Goal: Information Seeking & Learning: Learn about a topic

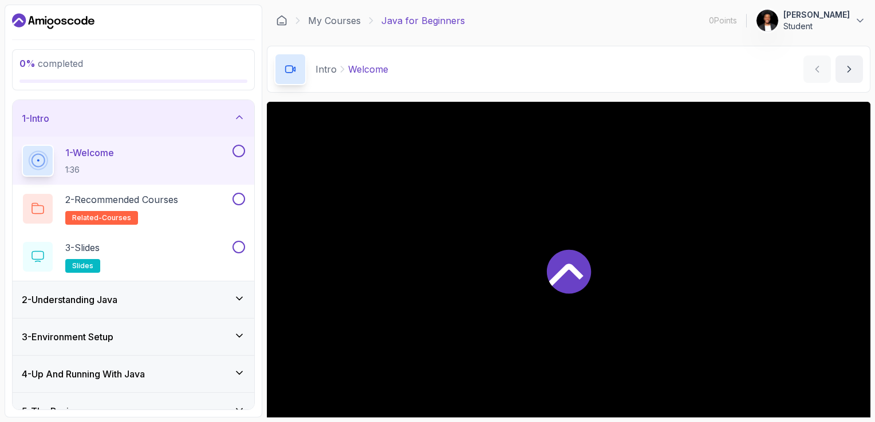
scroll to position [82, 0]
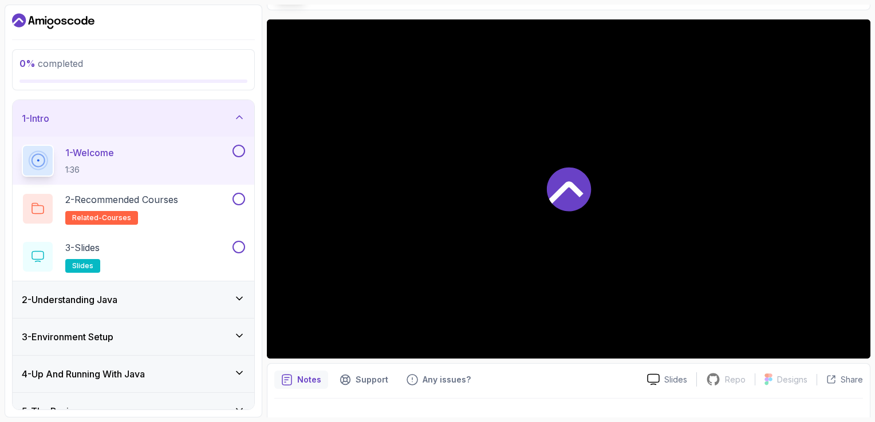
click at [117, 180] on div "1 - Welcome 1:36" at bounding box center [134, 161] width 242 height 48
click at [124, 198] on p "2 - Recommended Courses" at bounding box center [121, 200] width 113 height 14
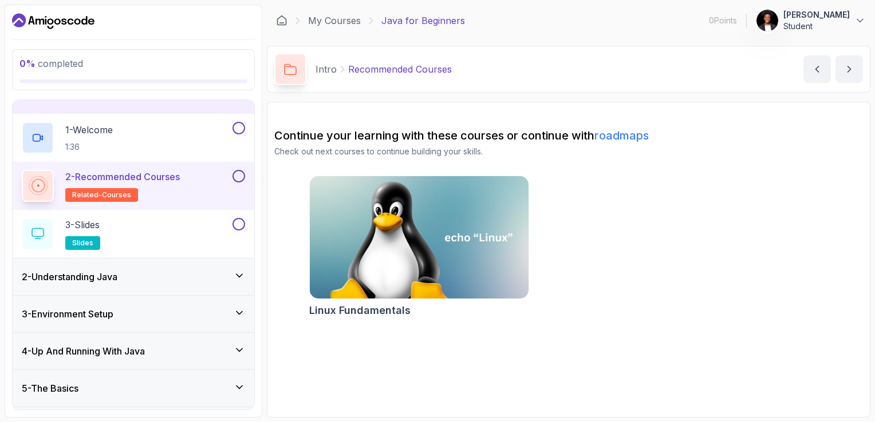
scroll to position [27, 0]
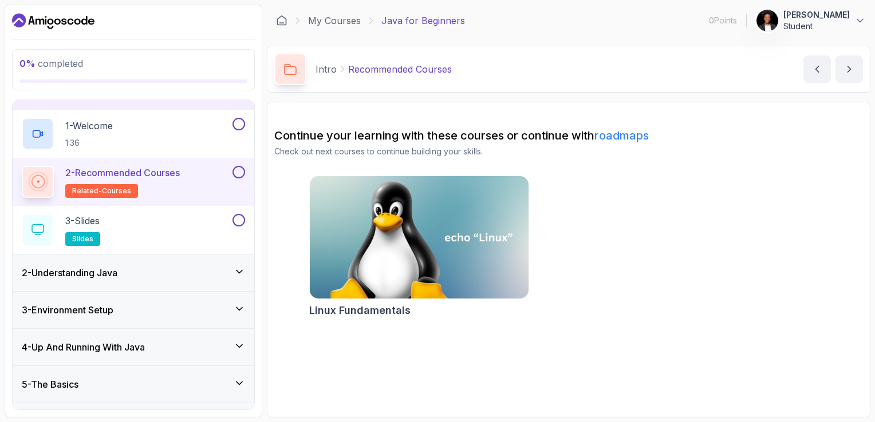
click at [157, 221] on div "3 - Slides slides" at bounding box center [126, 230] width 208 height 32
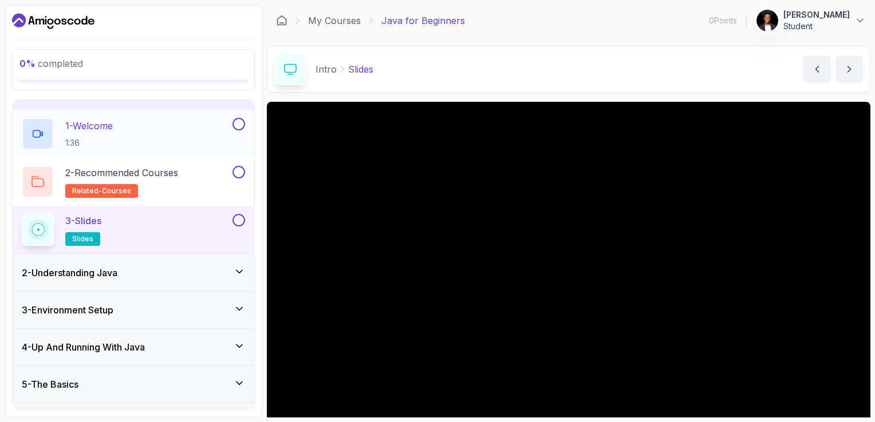
click at [160, 133] on div "1 - Welcome 1:36" at bounding box center [126, 134] width 208 height 32
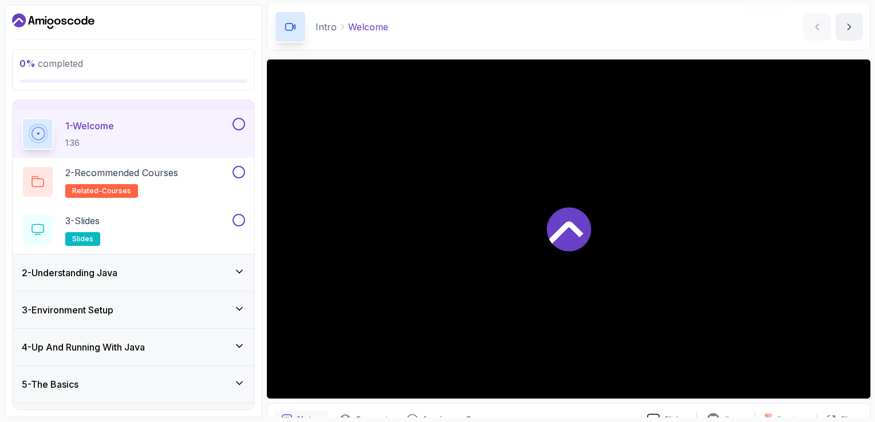
scroll to position [43, 0]
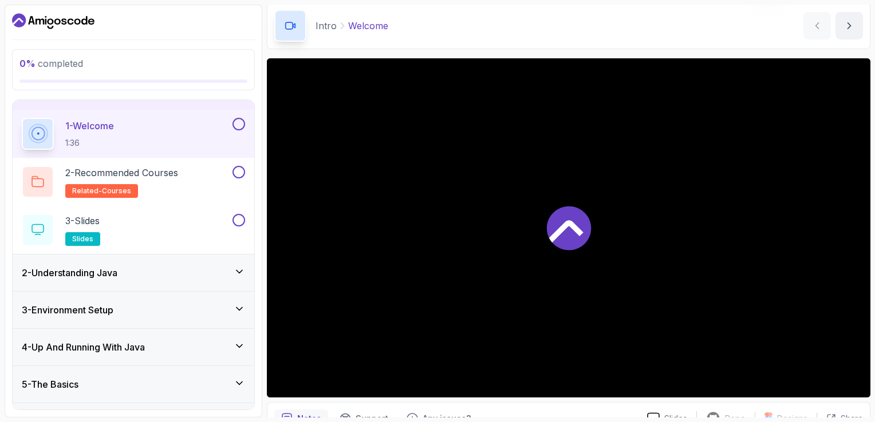
click at [204, 273] on div "2 - Understanding Java" at bounding box center [133, 273] width 223 height 14
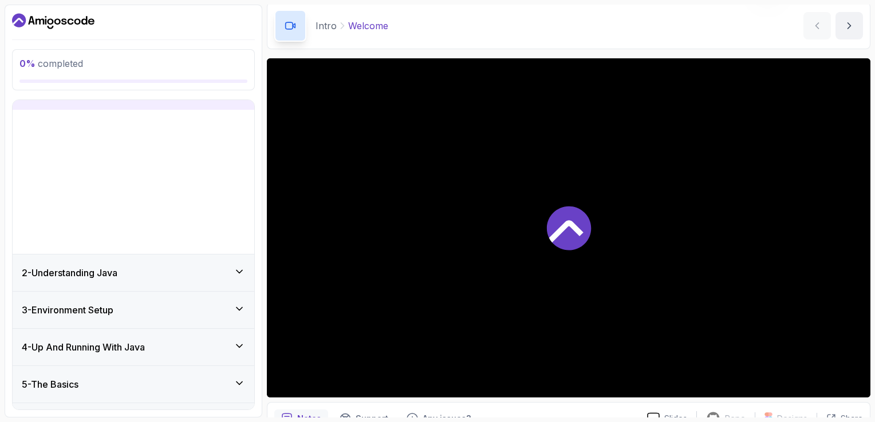
scroll to position [0, 0]
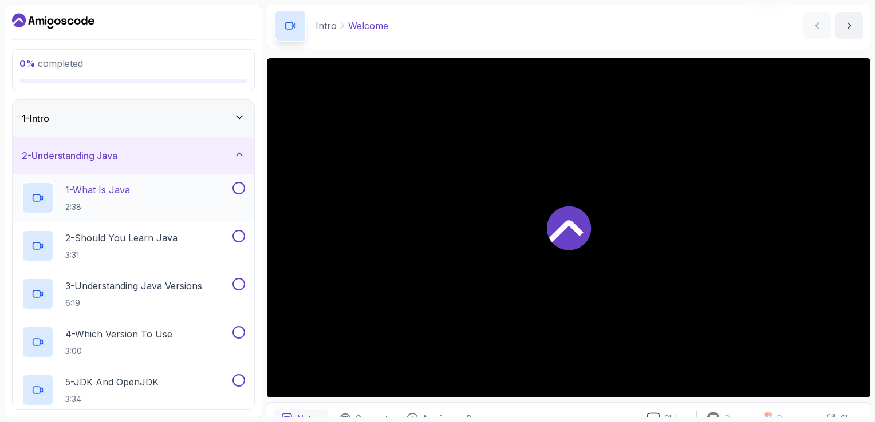
click at [150, 205] on div "1 - What Is Java 2:38" at bounding box center [126, 198] width 208 height 32
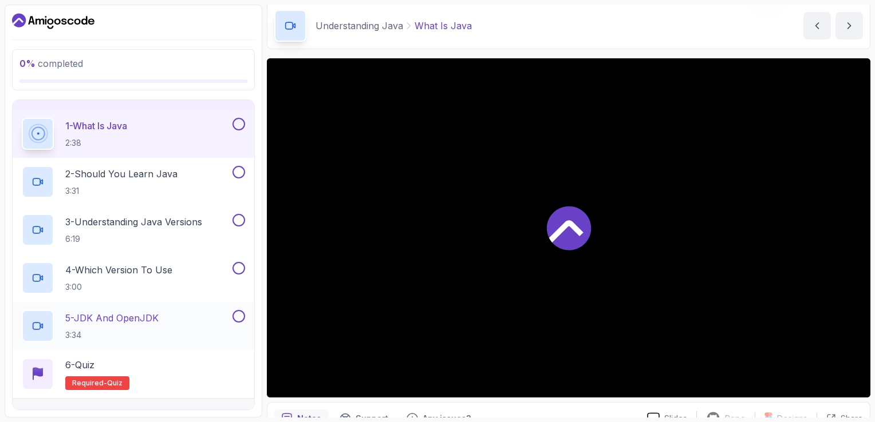
scroll to position [236, 0]
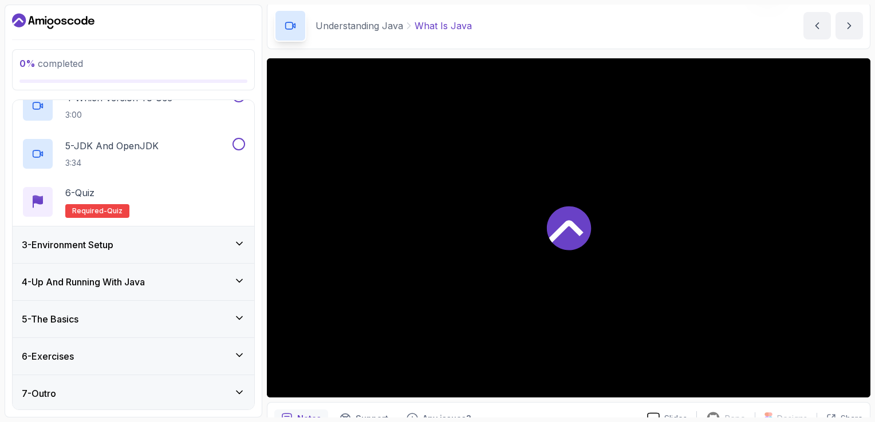
click at [152, 233] on div "3 - Environment Setup" at bounding box center [134, 245] width 242 height 37
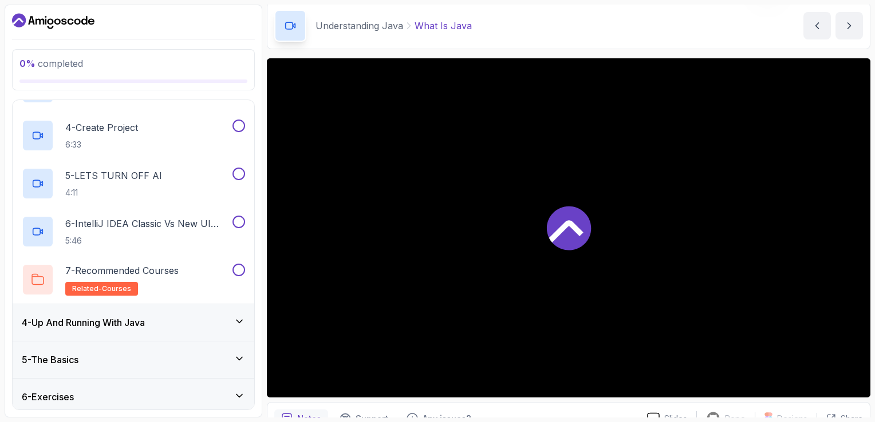
scroll to position [284, 0]
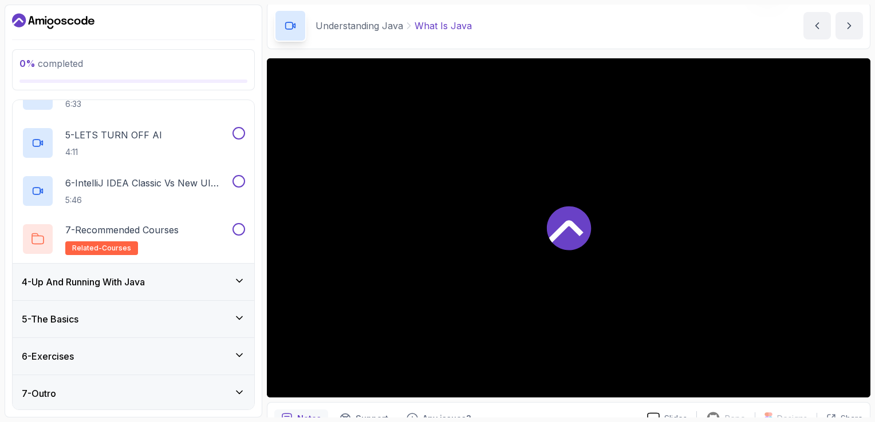
click at [189, 278] on div "4 - Up And Running With Java" at bounding box center [133, 282] width 223 height 14
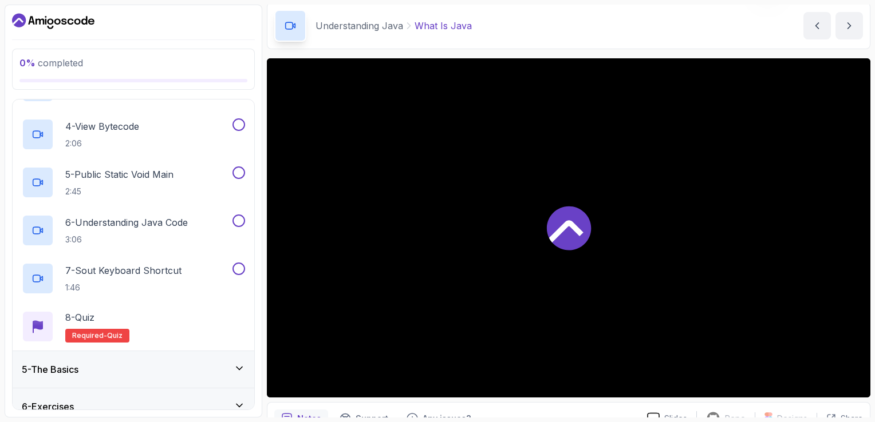
scroll to position [333, 0]
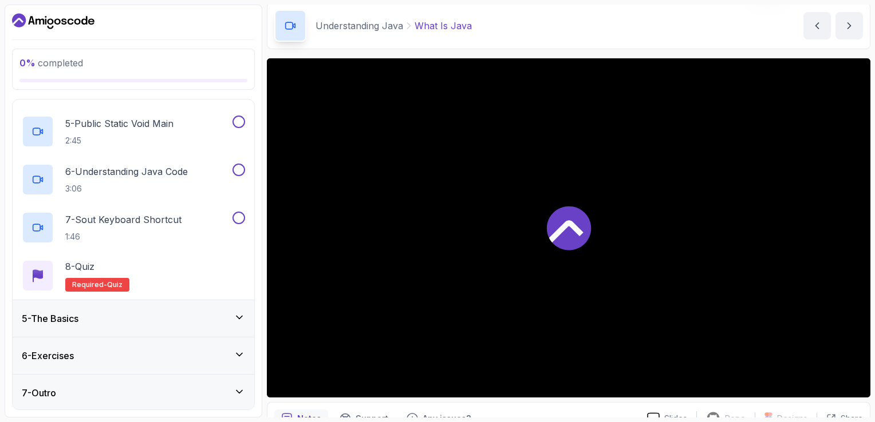
click at [166, 315] on div "5 - The Basics" at bounding box center [133, 319] width 223 height 14
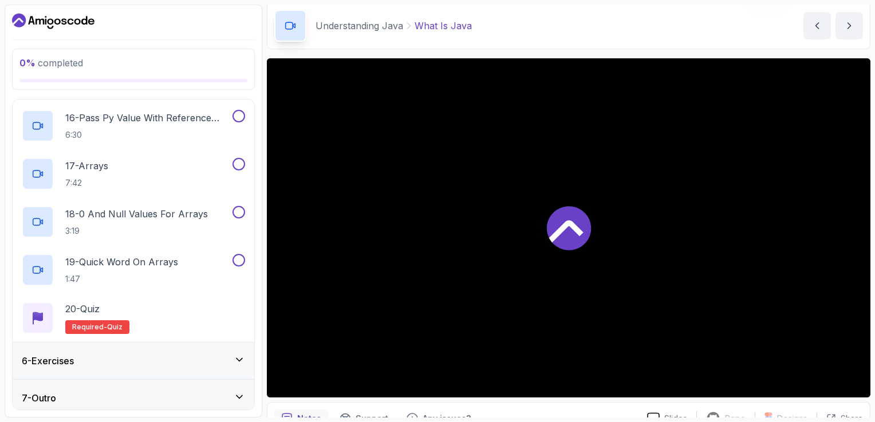
scroll to position [909, 0]
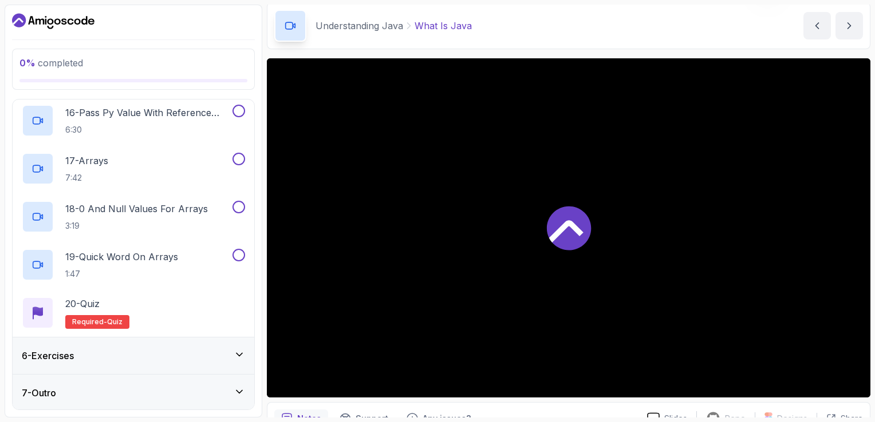
click at [108, 356] on div "6 - Exercises" at bounding box center [133, 356] width 223 height 14
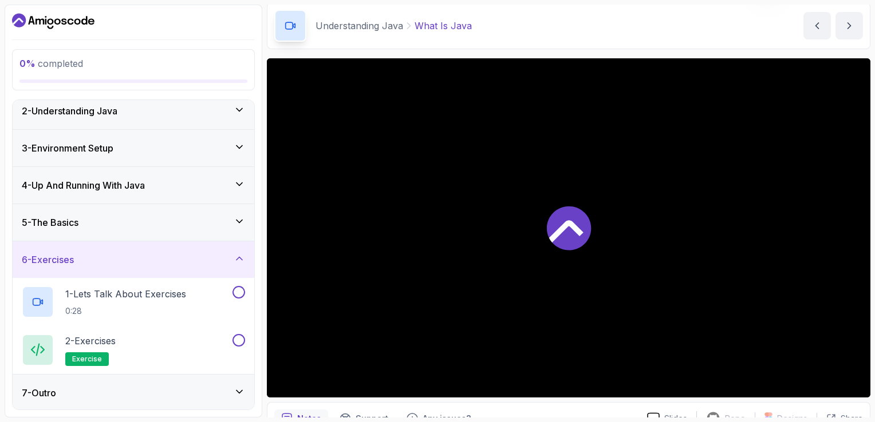
scroll to position [0, 0]
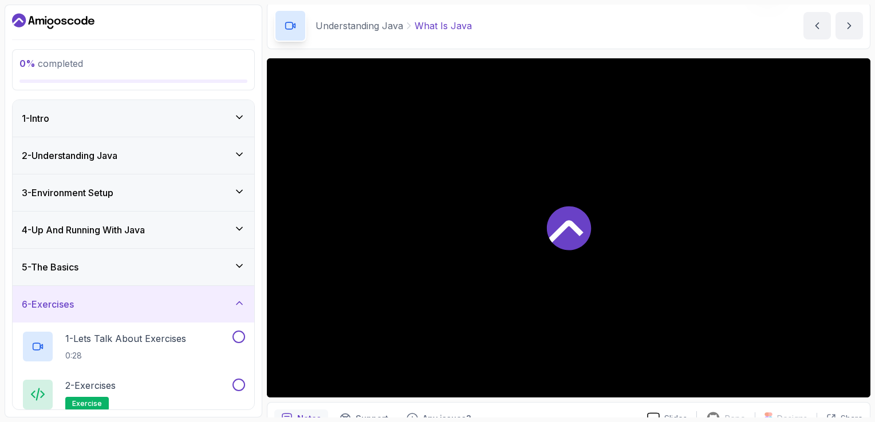
click at [491, 199] on div at bounding box center [568, 227] width 603 height 339
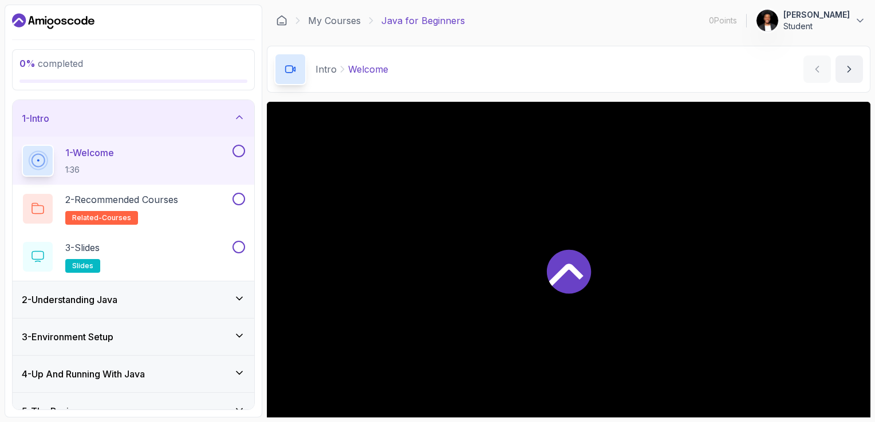
click at [642, 291] on div at bounding box center [568, 271] width 603 height 339
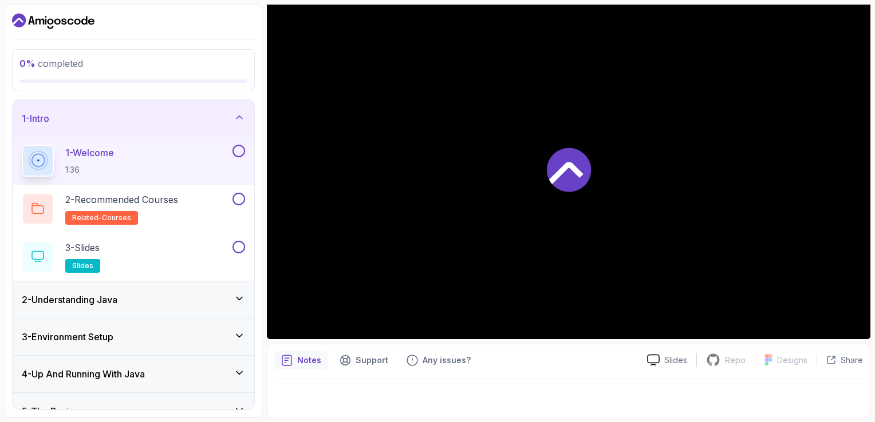
scroll to position [92, 0]
